Goal: Task Accomplishment & Management: Use online tool/utility

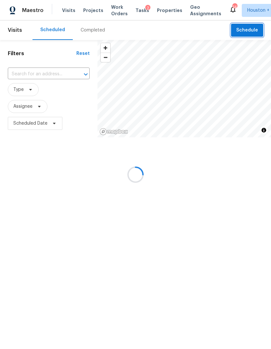
click at [251, 31] on span "Schedule" at bounding box center [247, 30] width 22 height 8
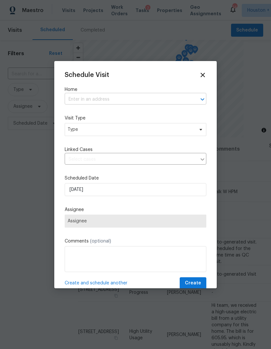
click at [172, 96] on input "text" at bounding box center [127, 100] width 124 height 10
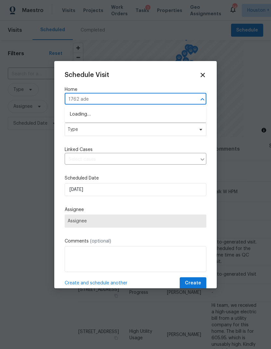
type input "1762 [GEOGRAPHIC_DATA]"
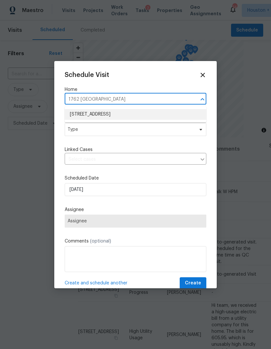
click at [91, 112] on li "[STREET_ADDRESS]" at bounding box center [136, 114] width 142 height 11
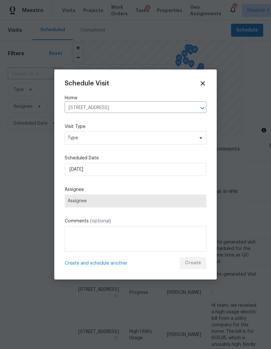
click at [78, 127] on label "Visit Type" at bounding box center [136, 127] width 142 height 7
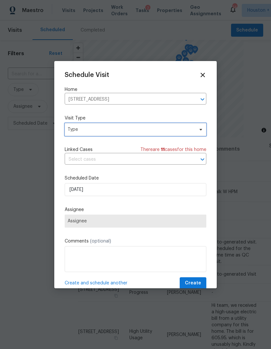
click at [83, 129] on span "Type" at bounding box center [131, 129] width 126 height 7
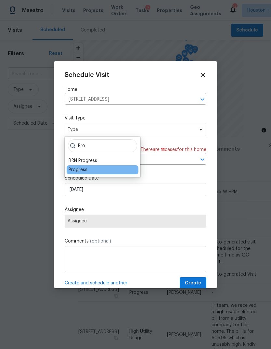
type input "Pro"
click at [74, 169] on div "Progress" at bounding box center [78, 170] width 19 height 7
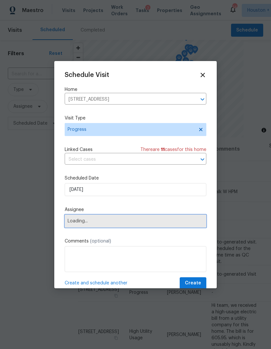
click at [79, 228] on span "Loading..." at bounding box center [136, 221] width 142 height 13
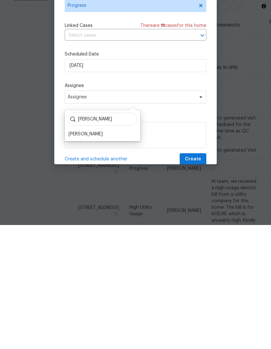
click at [77, 237] on input "[PERSON_NAME]" at bounding box center [102, 243] width 69 height 13
type input "[PERSON_NAME]"
click at [79, 234] on div "[PERSON_NAME]" at bounding box center [103, 249] width 76 height 31
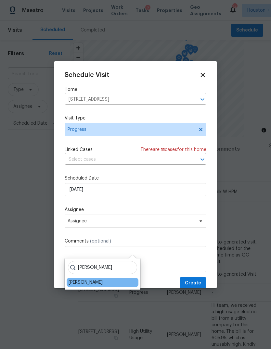
click at [78, 280] on div "[PERSON_NAME]" at bounding box center [86, 283] width 34 height 7
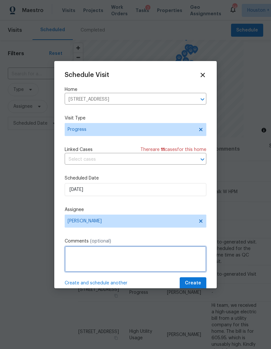
click at [85, 261] on textarea at bounding box center [136, 259] width 142 height 26
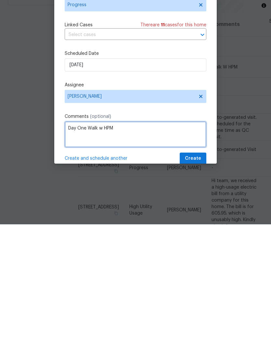
type textarea "Day One Walk w HPM"
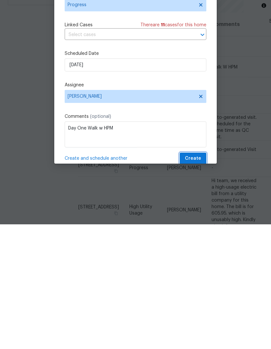
click at [198, 280] on span "Create" at bounding box center [193, 284] width 16 height 8
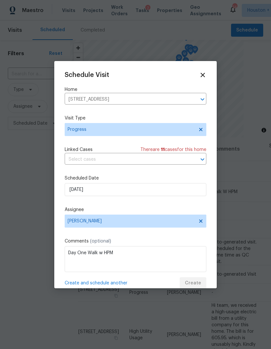
scroll to position [0, 0]
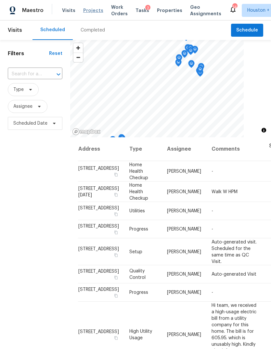
click at [92, 8] on span "Projects" at bounding box center [93, 10] width 20 height 7
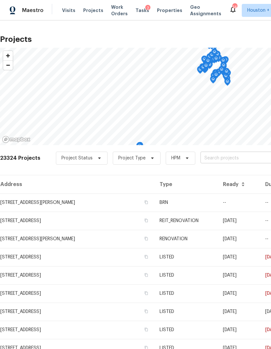
click at [256, 159] on input "text" at bounding box center [238, 158] width 74 height 10
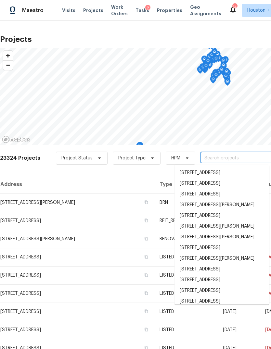
click at [260, 156] on input "text" at bounding box center [238, 158] width 74 height 10
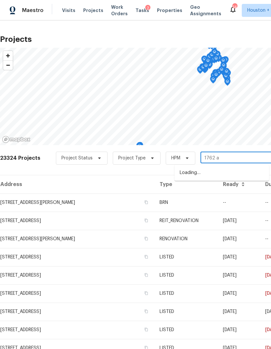
type input "1762 ad"
click at [260, 174] on li "[STREET_ADDRESS]" at bounding box center [222, 173] width 95 height 11
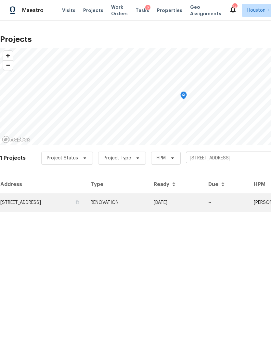
click at [203, 204] on td "10/09/25" at bounding box center [176, 203] width 55 height 18
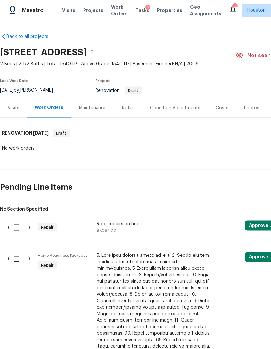
scroll to position [3, 0]
click at [219, 100] on div "Costs" at bounding box center [222, 108] width 28 height 19
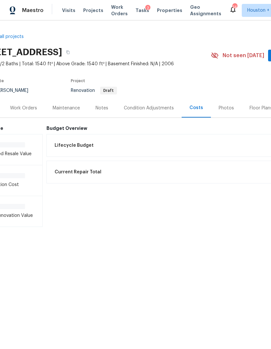
scroll to position [0, 25]
click at [140, 112] on div "Condition Adjustments" at bounding box center [148, 108] width 66 height 19
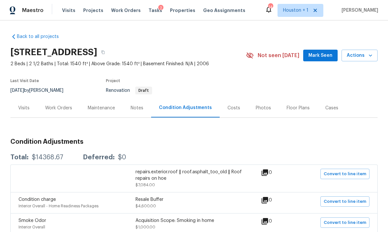
click at [235, 126] on div "Back to all projects 1762 Aden Mist Dr, Houston, TX 77003 2 Beds | 2 1/2 Baths …" at bounding box center [193, 224] width 367 height 392
click at [231, 99] on div "Costs" at bounding box center [234, 108] width 28 height 19
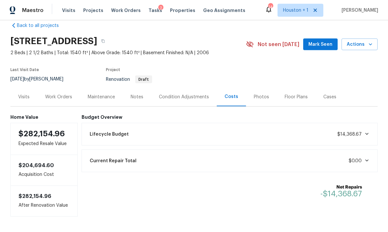
scroll to position [2, 0]
click at [271, 135] on span "$14,368.67" at bounding box center [353, 134] width 32 height 7
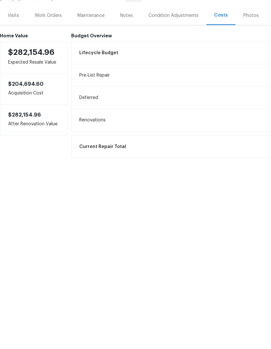
scroll to position [0, 0]
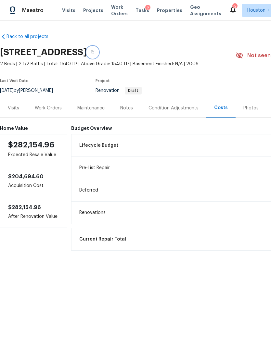
click at [99, 50] on button "button" at bounding box center [93, 52] width 12 height 12
